Goal: Task Accomplishment & Management: Manage account settings

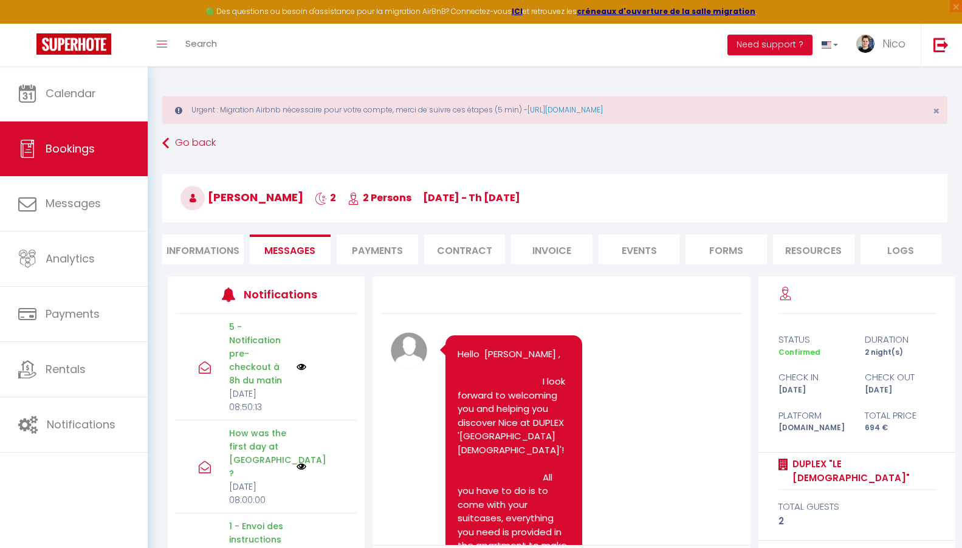
click at [91, 94] on span "Calendar" at bounding box center [71, 93] width 50 height 15
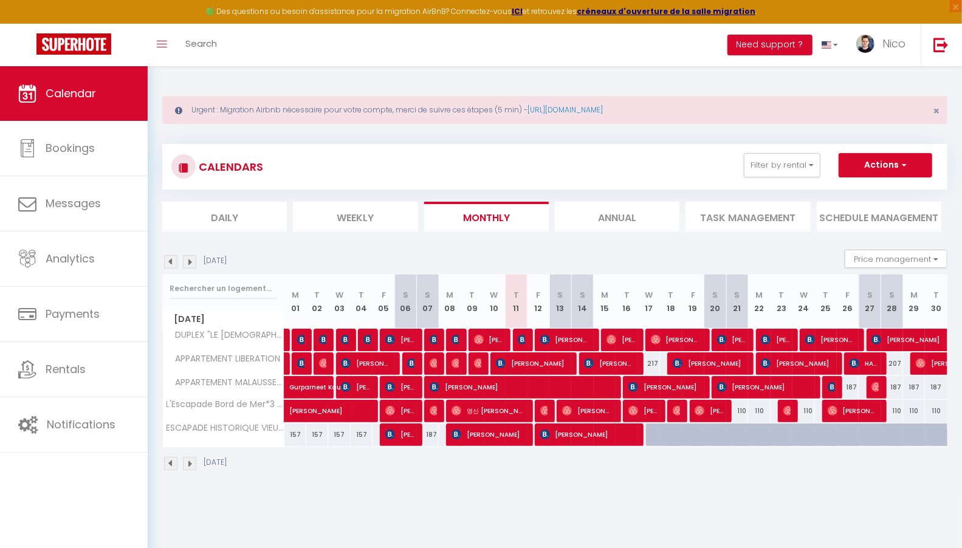
click at [853, 385] on div "187" at bounding box center [847, 387] width 22 height 22
type input "187"
type input "[DATE]"
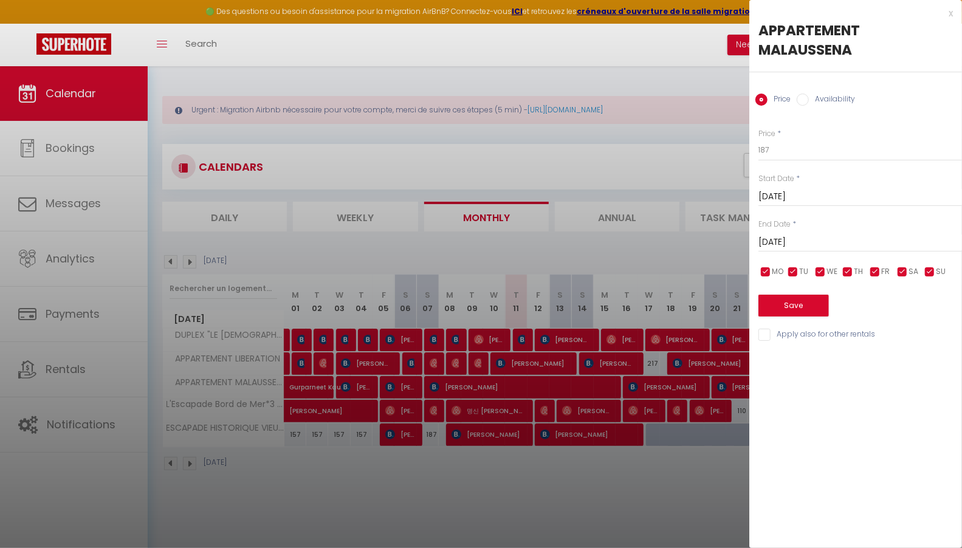
click at [711, 460] on div at bounding box center [481, 274] width 962 height 548
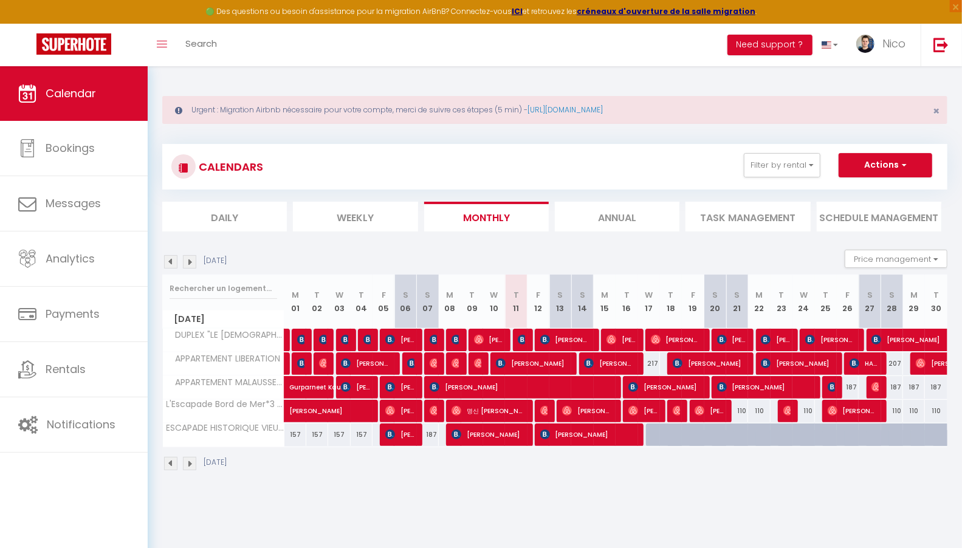
click at [652, 360] on div "217" at bounding box center [649, 363] width 22 height 22
type input "217"
type input "[DATE]"
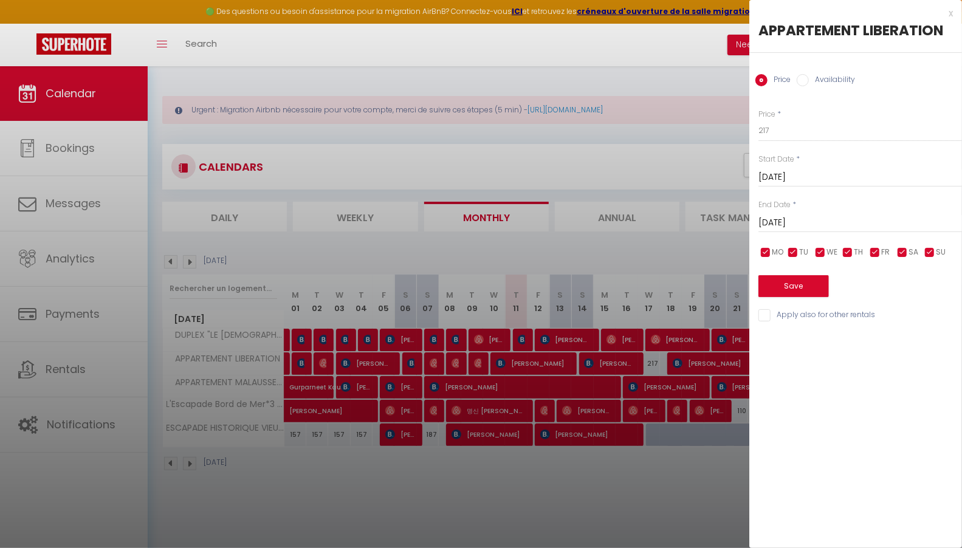
click at [844, 225] on input "[DATE]" at bounding box center [860, 223] width 204 height 16
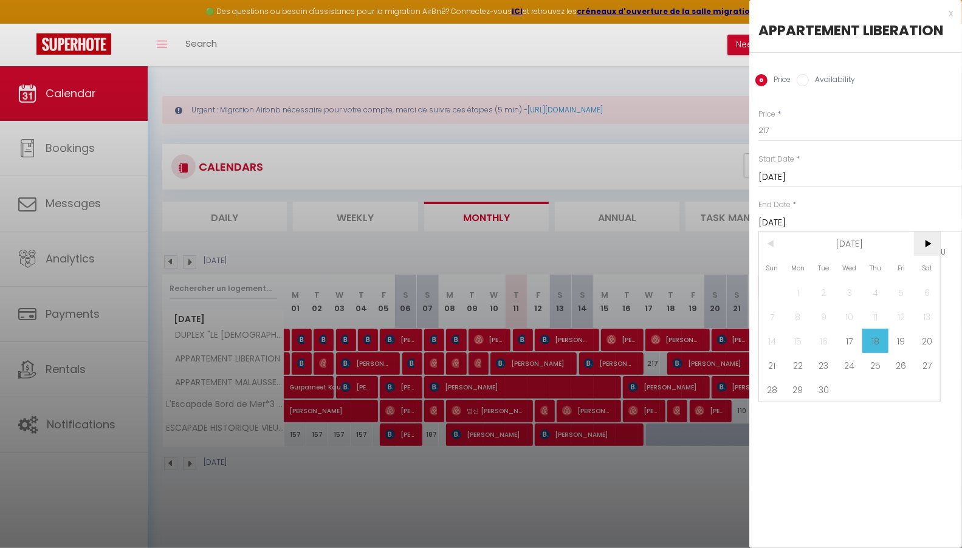
click at [928, 243] on span ">" at bounding box center [927, 243] width 26 height 24
click at [847, 295] on span "1" at bounding box center [849, 292] width 26 height 24
type input "[DATE]"
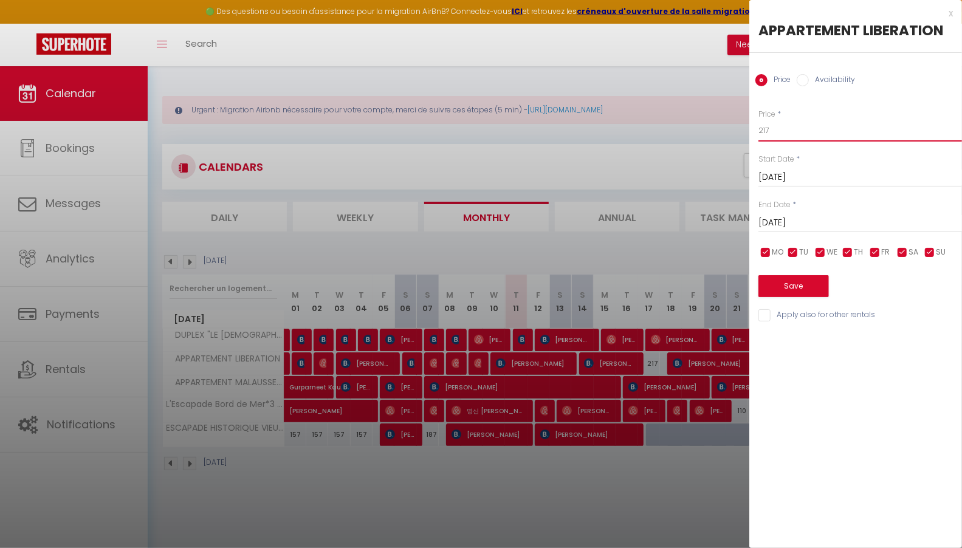
click at [830, 140] on input "217" at bounding box center [860, 131] width 204 height 22
type input "2"
type input "197"
click at [818, 288] on button "Save" at bounding box center [793, 286] width 70 height 22
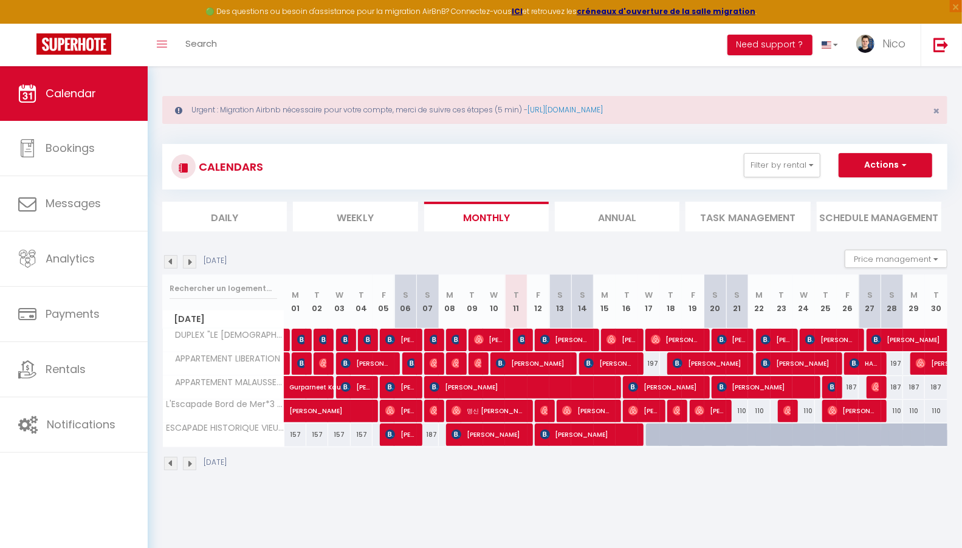
click at [188, 458] on img at bounding box center [189, 463] width 13 height 13
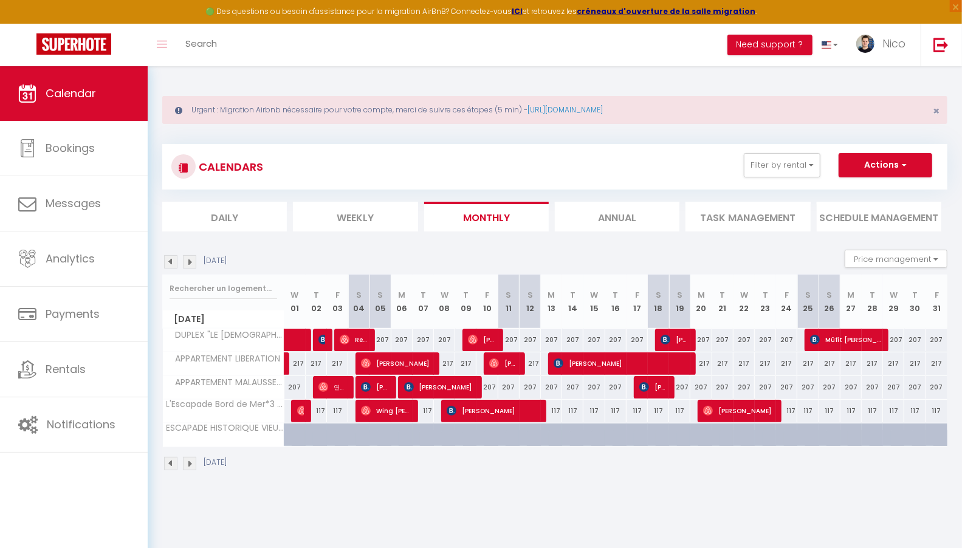
click at [384, 338] on div "207" at bounding box center [379, 340] width 21 height 22
type input "207"
type input "[DATE]"
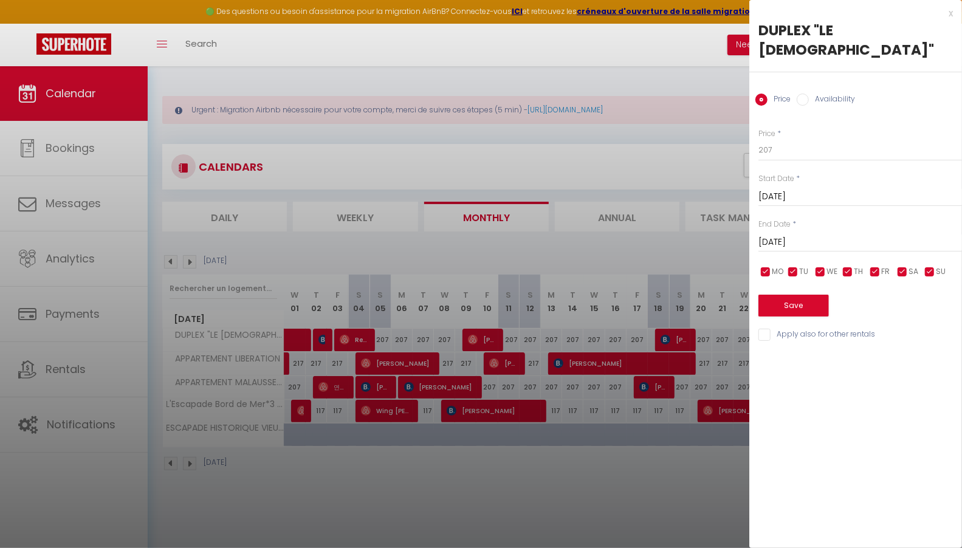
click at [808, 234] on input "[DATE]" at bounding box center [860, 242] width 204 height 16
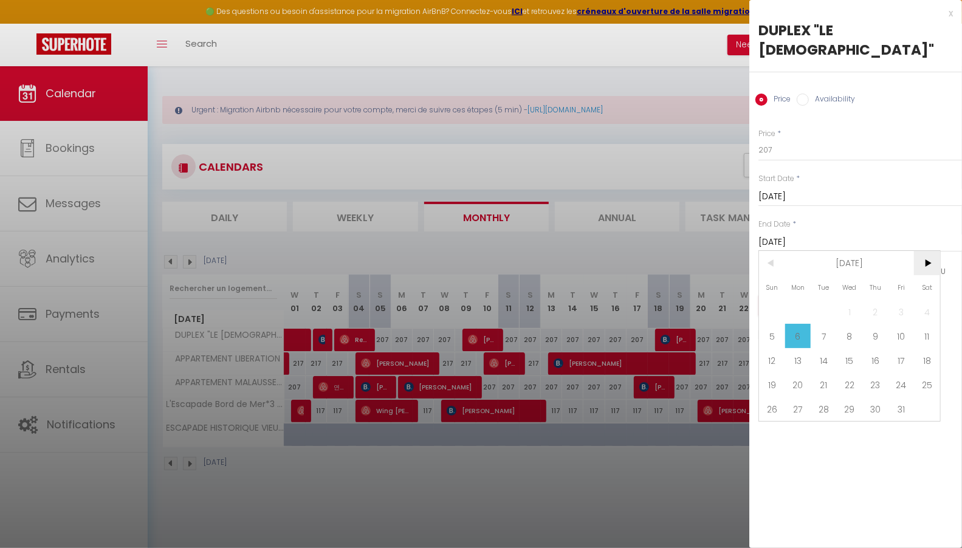
click at [931, 251] on span ">" at bounding box center [927, 263] width 26 height 24
click at [925, 299] on span "1" at bounding box center [927, 311] width 26 height 24
type input "[DATE]"
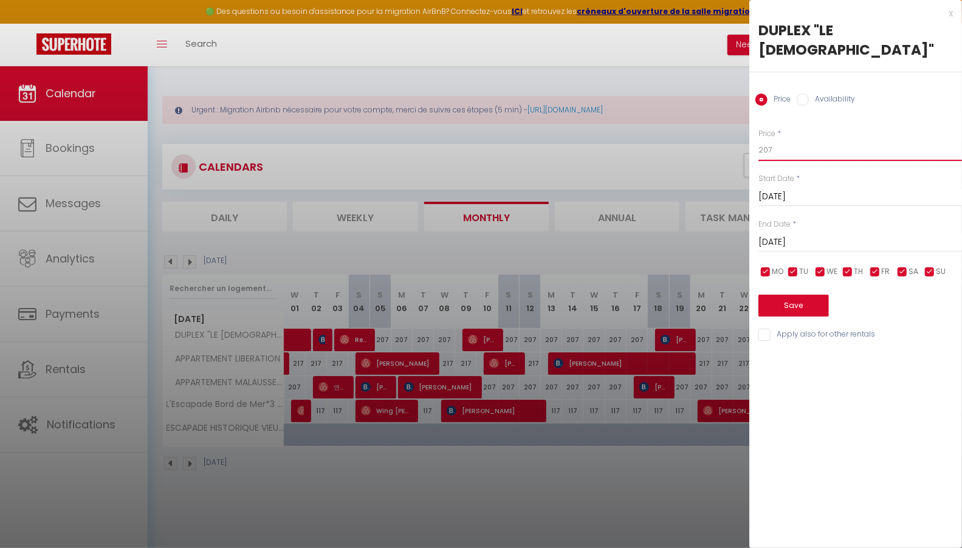
drag, startPoint x: 782, startPoint y: 133, endPoint x: 792, endPoint y: 128, distance: 11.2
click at [782, 139] on input "207" at bounding box center [860, 150] width 204 height 22
type input "2"
type input "197"
click at [827, 284] on div "Save" at bounding box center [860, 297] width 204 height 37
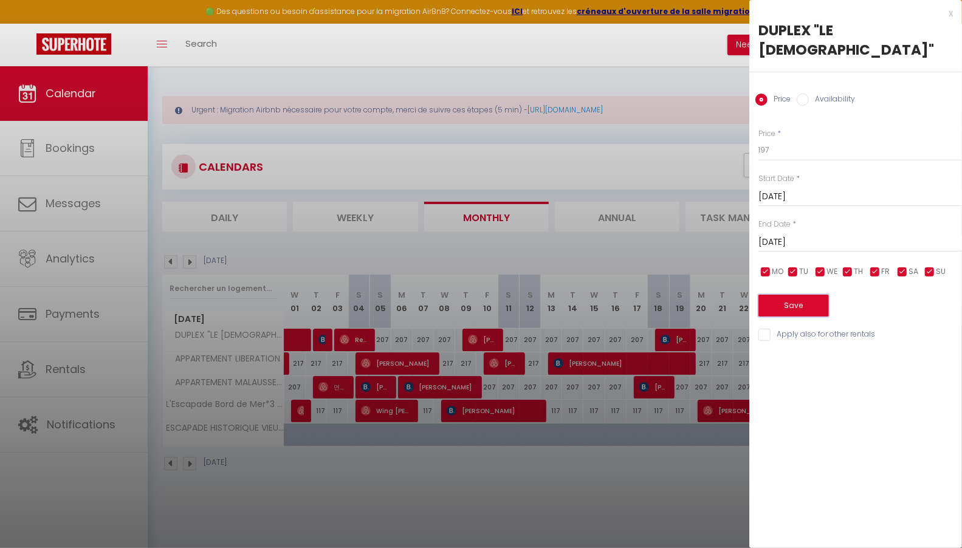
click at [823, 295] on button "Save" at bounding box center [793, 306] width 70 height 22
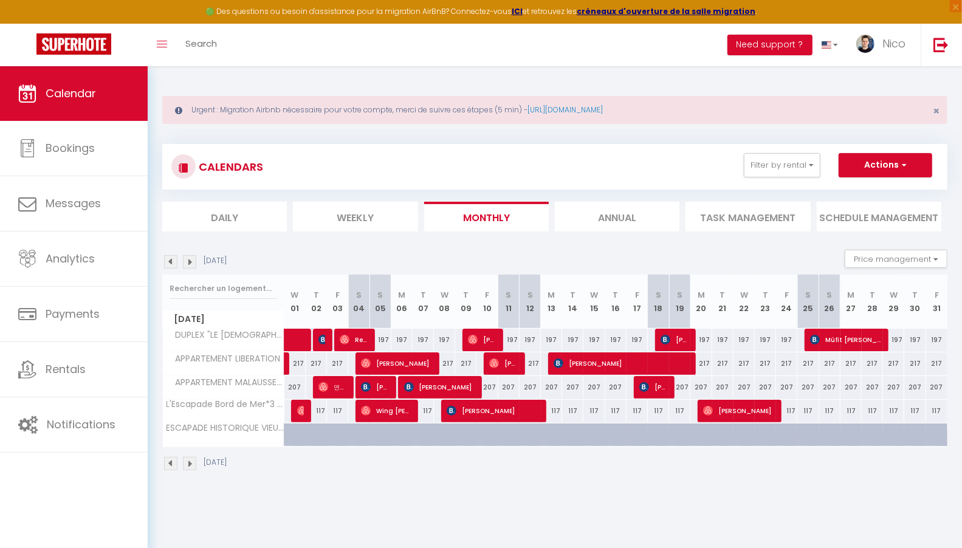
click at [169, 465] on img at bounding box center [170, 463] width 13 height 13
